Goal: Task Accomplishment & Management: Manage account settings

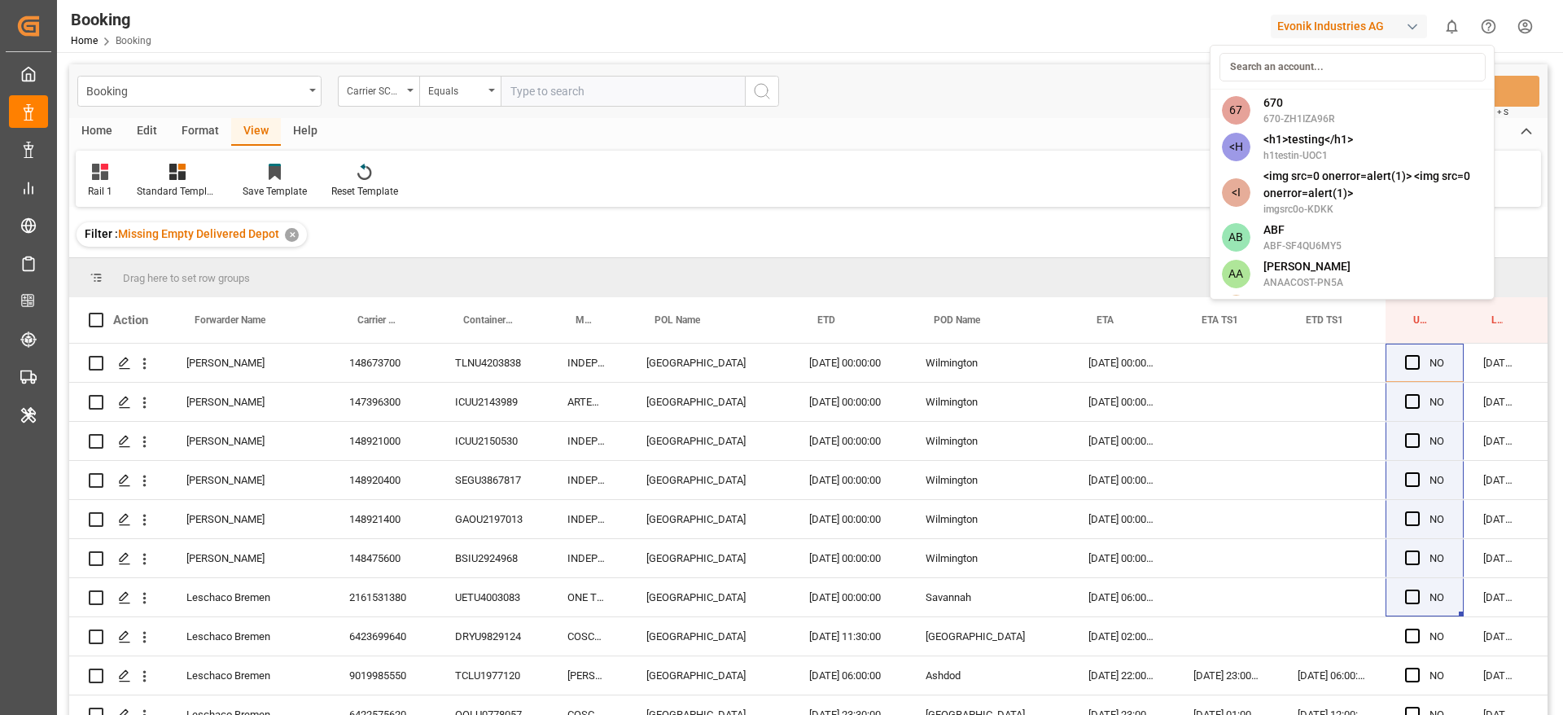
scroll to position [0, 62]
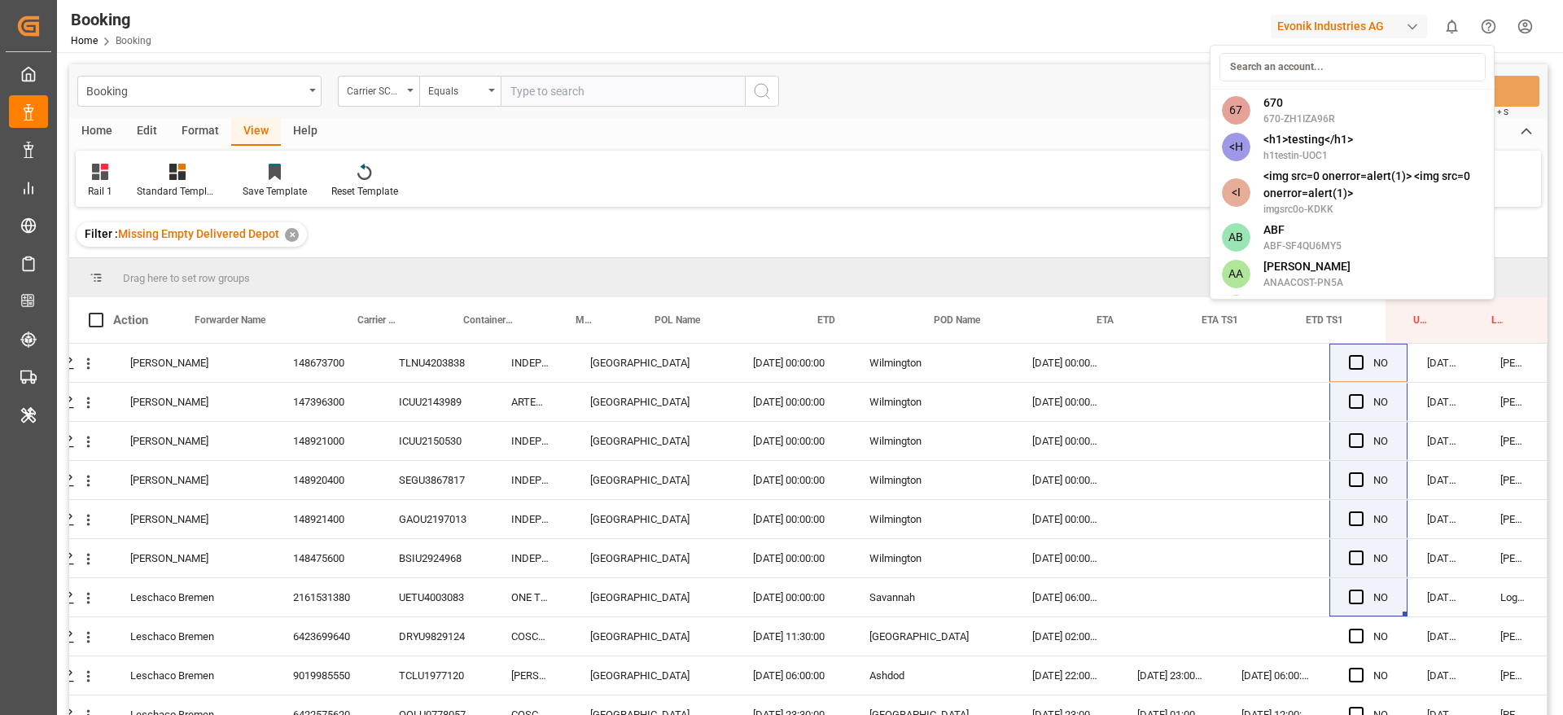
click at [1293, 68] on input at bounding box center [1353, 67] width 266 height 29
type input "e"
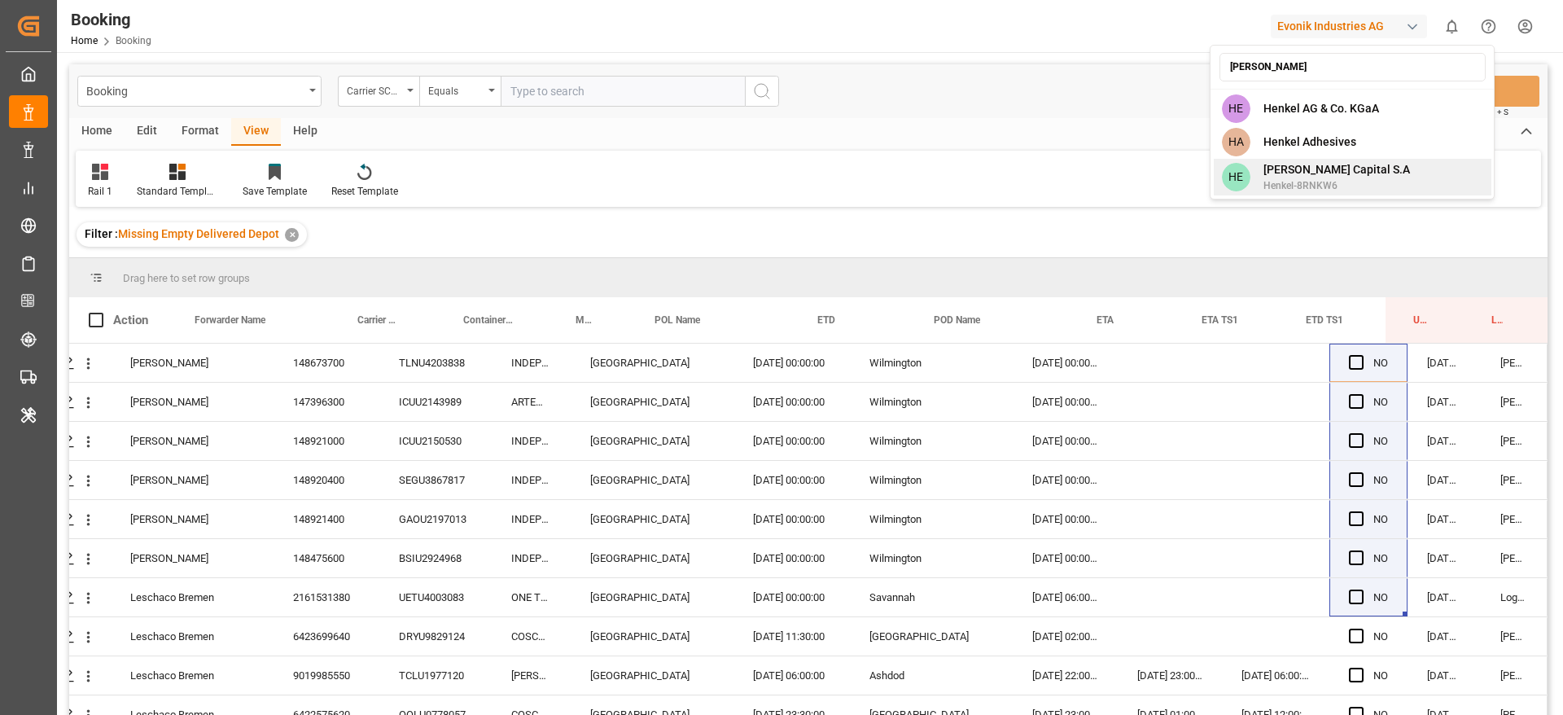
type input "henke"
click at [1296, 185] on span "Henkel-8RNKW6" at bounding box center [1337, 185] width 147 height 15
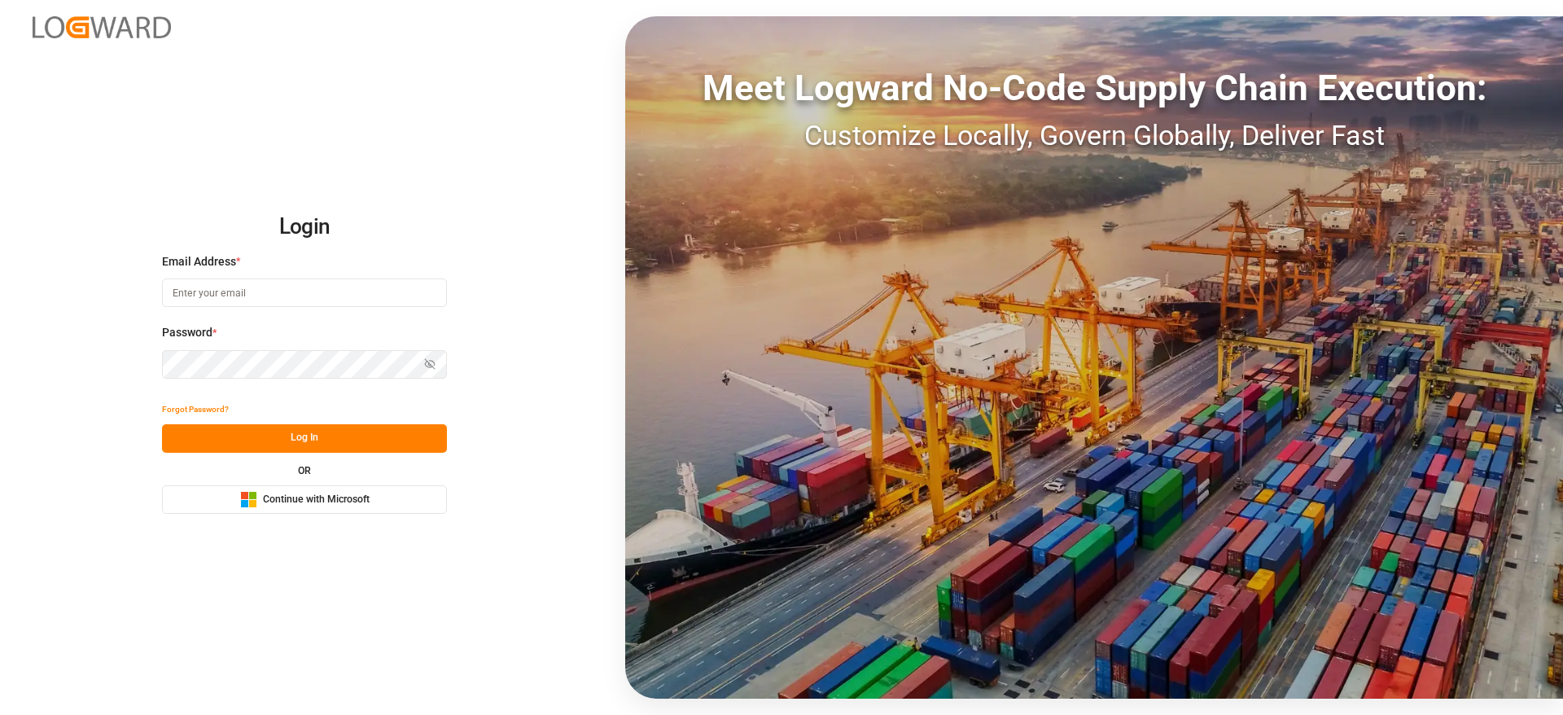
click at [313, 497] on span "Continue with Microsoft" at bounding box center [316, 500] width 107 height 15
